Goal: Find specific page/section: Find specific page/section

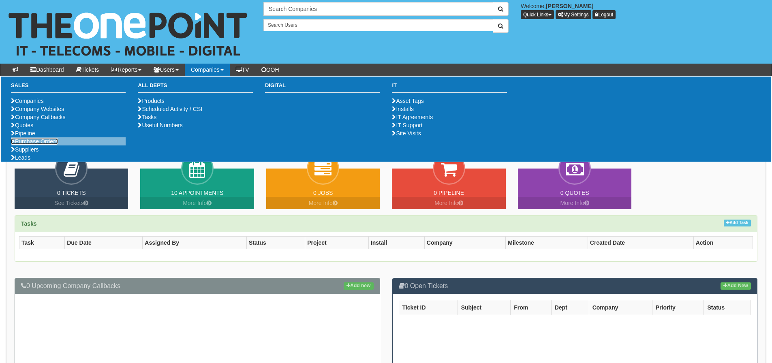
click at [58, 145] on link "Purchase Orders" at bounding box center [34, 141] width 47 height 6
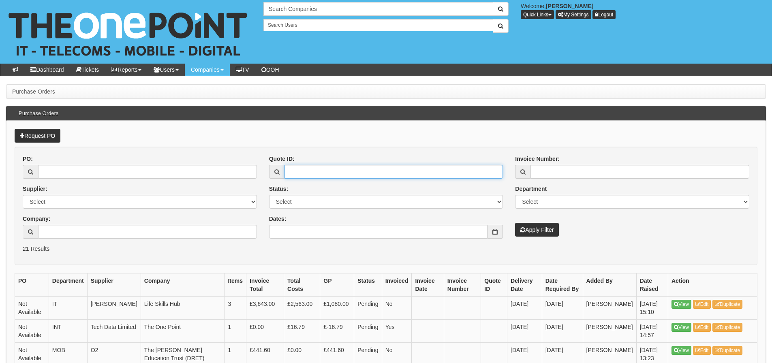
click at [350, 174] on input "Quote ID:" at bounding box center [394, 172] width 219 height 14
type input "7190"
click at [515, 223] on button "Apply Filter" at bounding box center [537, 230] width 44 height 14
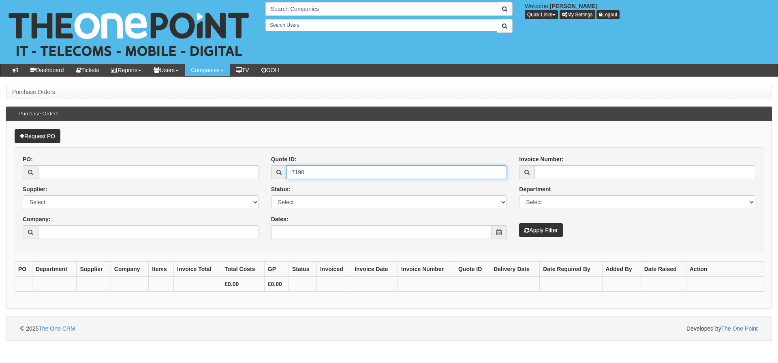
drag, startPoint x: 308, startPoint y: 178, endPoint x: 285, endPoint y: 178, distance: 22.7
click at [285, 178] on div "7190" at bounding box center [389, 172] width 236 height 14
type input "9084"
click at [519, 223] on button "Apply Filter" at bounding box center [541, 230] width 44 height 14
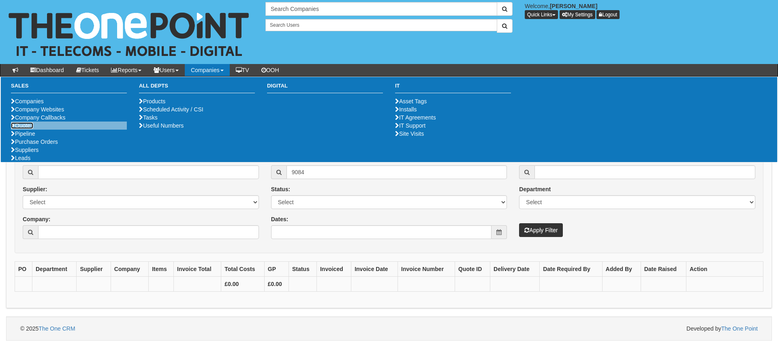
click at [19, 129] on link "Quotes" at bounding box center [22, 125] width 22 height 6
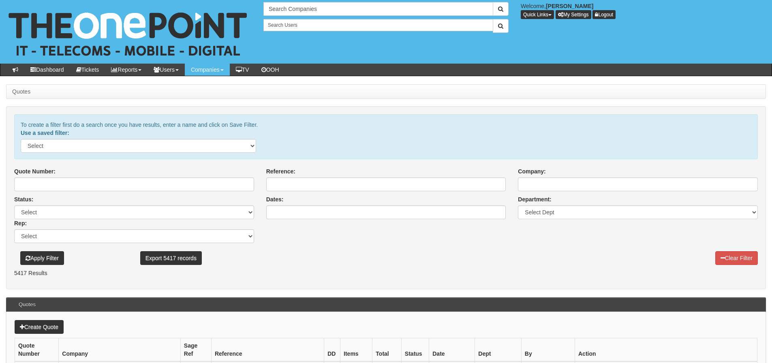
click at [231, 192] on div "Quote Number:" at bounding box center [134, 181] width 252 height 28
click at [230, 188] on input "Quote Number:" at bounding box center [134, 185] width 240 height 14
type input "9084"
click at [20, 251] on button "Apply Filter" at bounding box center [42, 258] width 44 height 14
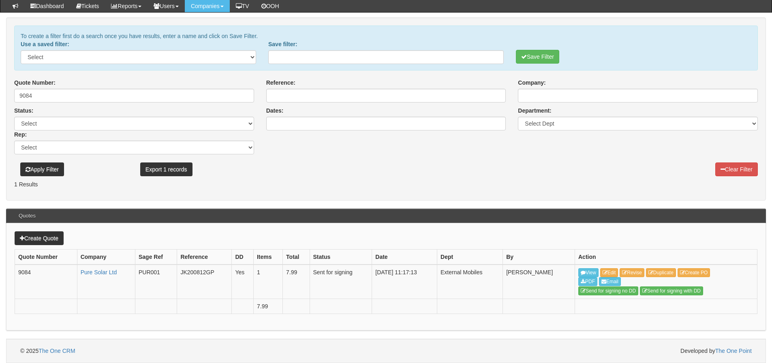
scroll to position [68, 0]
click at [582, 270] on link "View" at bounding box center [588, 273] width 20 height 9
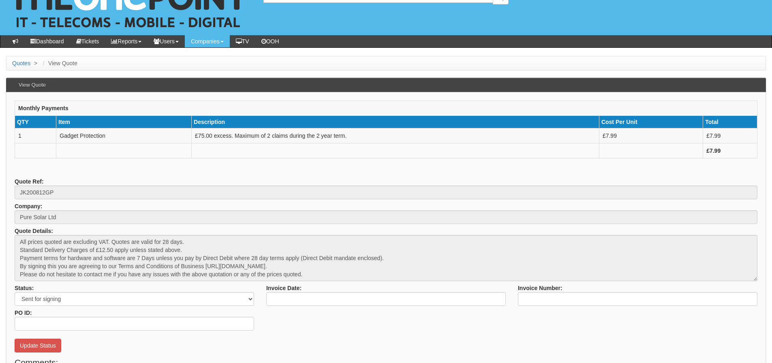
scroll to position [41, 0]
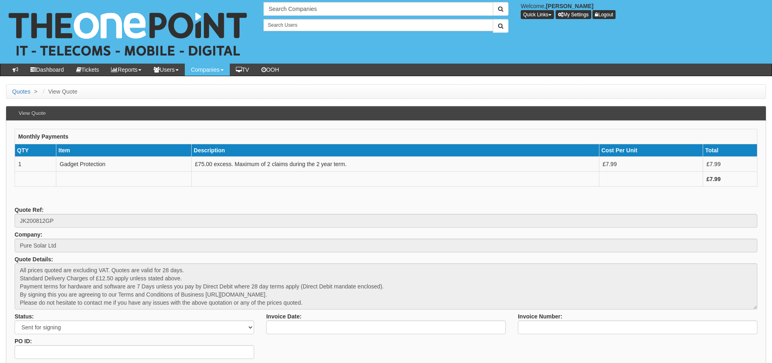
scroll to position [41, 0]
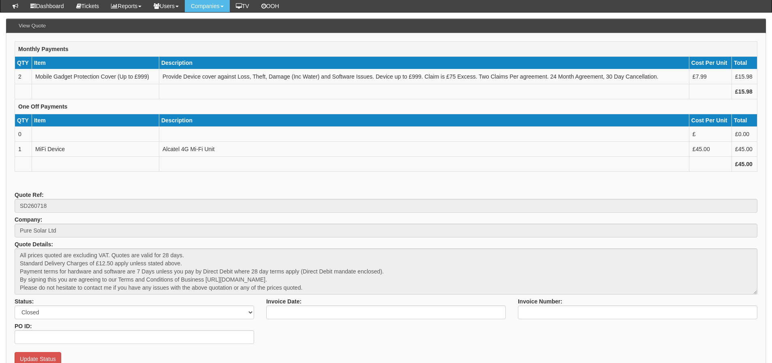
scroll to position [81, 0]
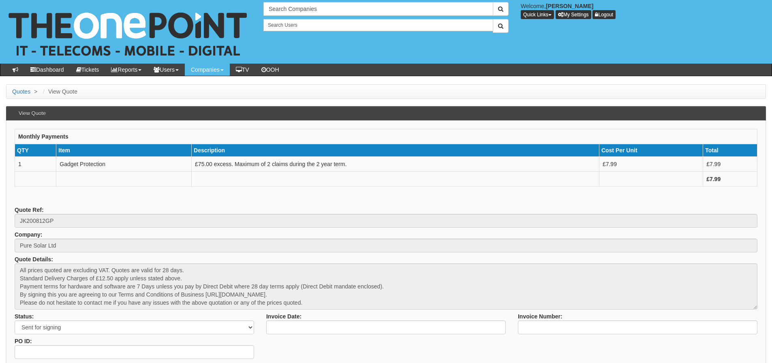
scroll to position [41, 0]
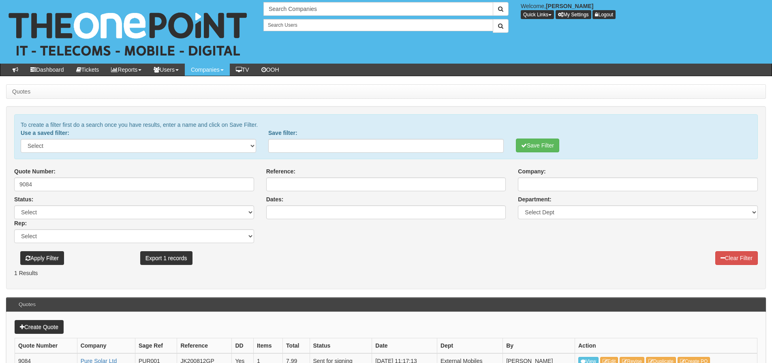
scroll to position [88, 0]
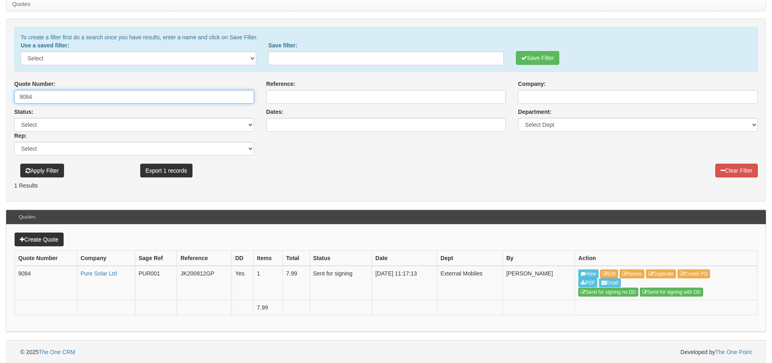
click at [53, 93] on input "9084" at bounding box center [134, 97] width 240 height 14
type input "7190"
click at [516, 51] on button "Save Filter" at bounding box center [537, 58] width 43 height 14
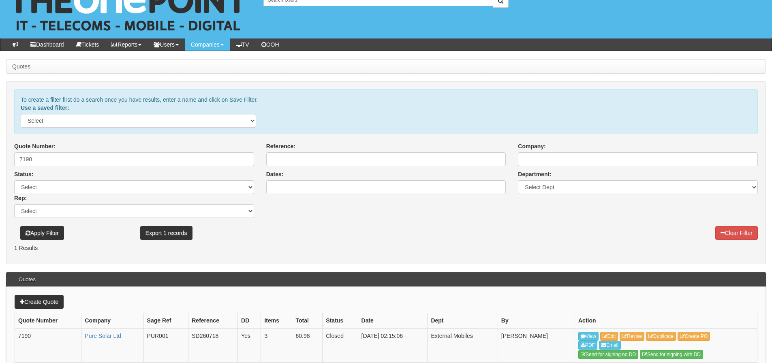
scroll to position [68, 0]
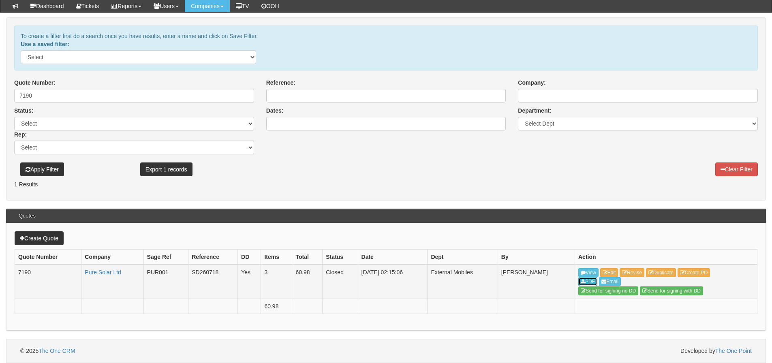
click at [589, 280] on link "PDF" at bounding box center [587, 281] width 19 height 9
click at [629, 168] on div "Clear Filter" at bounding box center [512, 167] width 504 height 26
